Goal: Navigation & Orientation: Find specific page/section

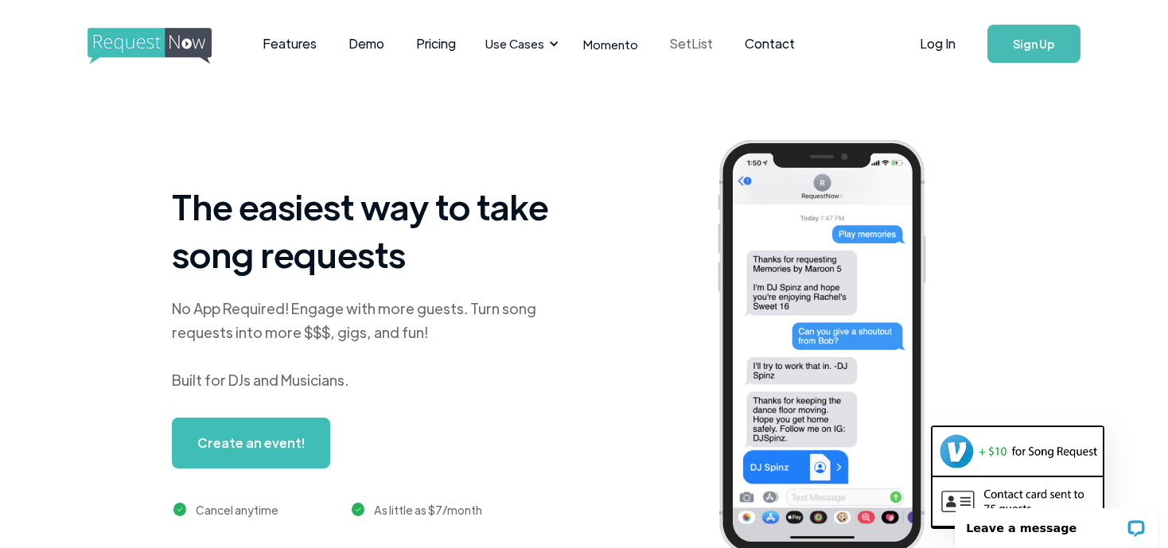
click at [677, 51] on link "SetList" at bounding box center [691, 43] width 75 height 49
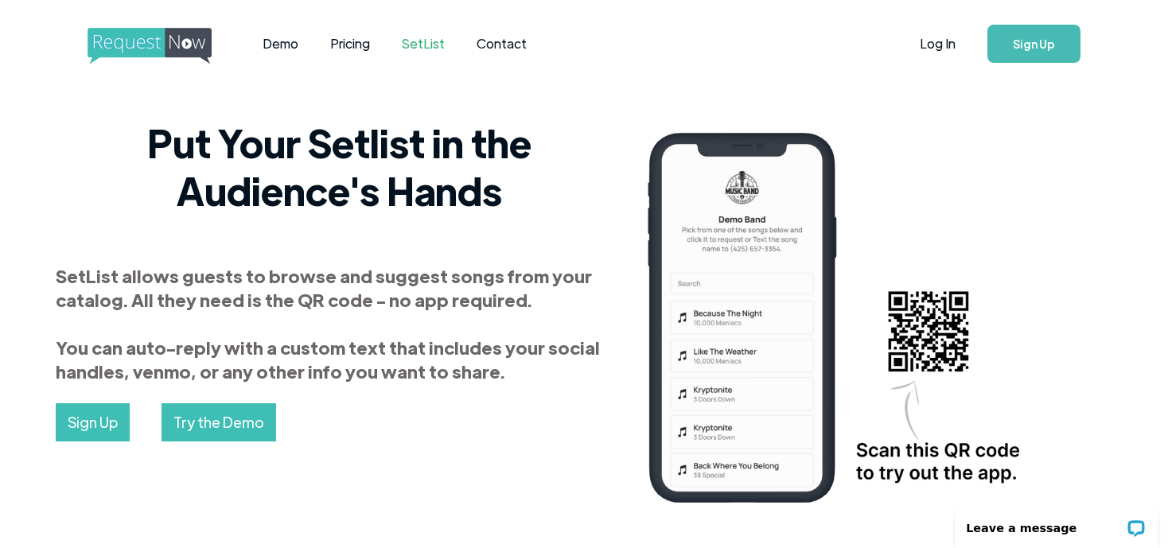
click at [101, 47] on img "home" at bounding box center [165, 46] width 154 height 37
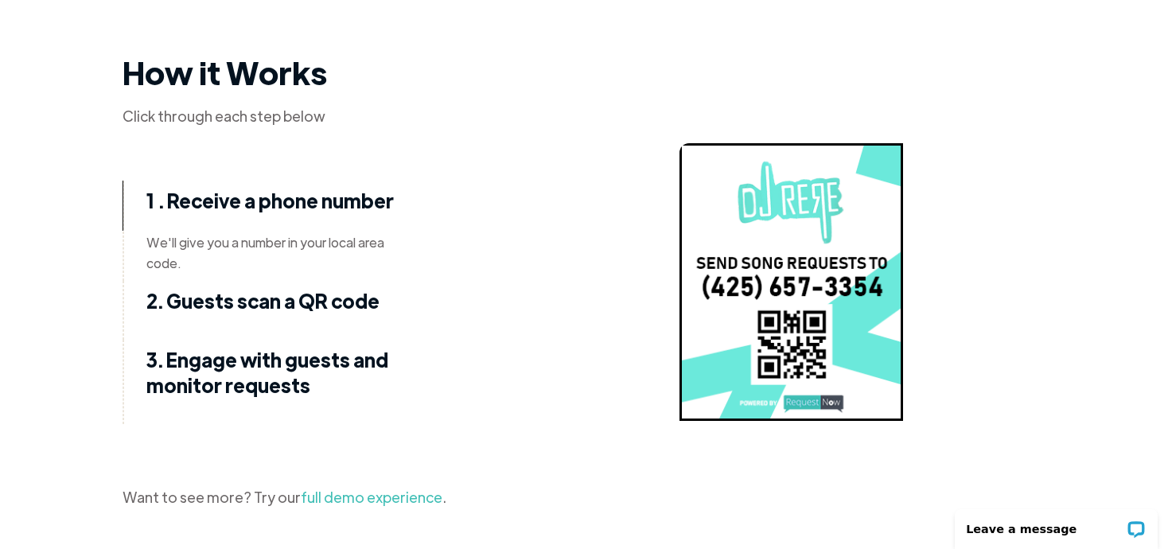
scroll to position [1989, 0]
